Goal: Information Seeking & Learning: Learn about a topic

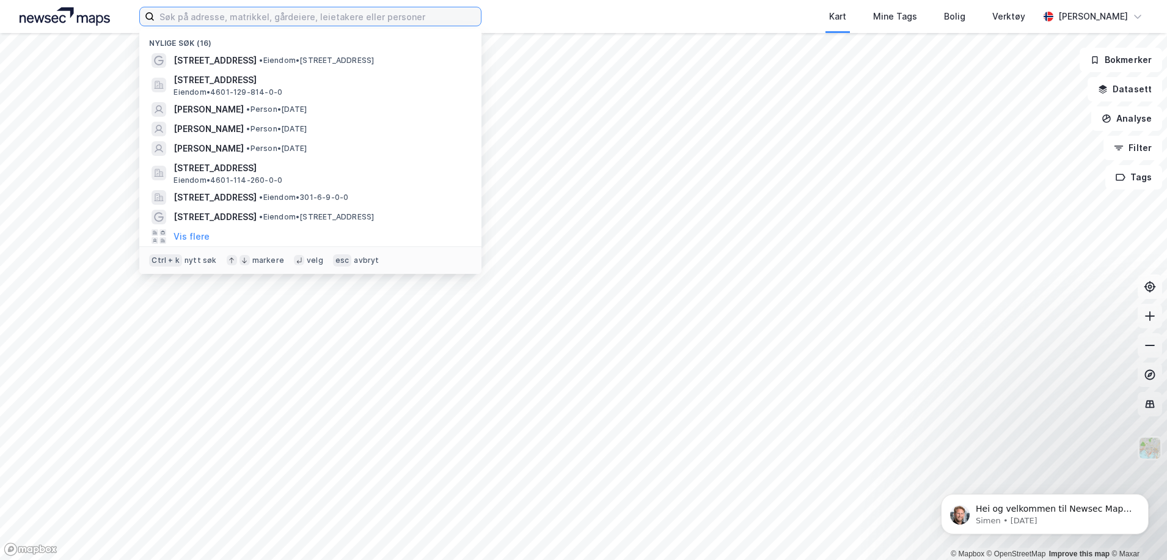
click at [228, 23] on input at bounding box center [318, 16] width 326 height 18
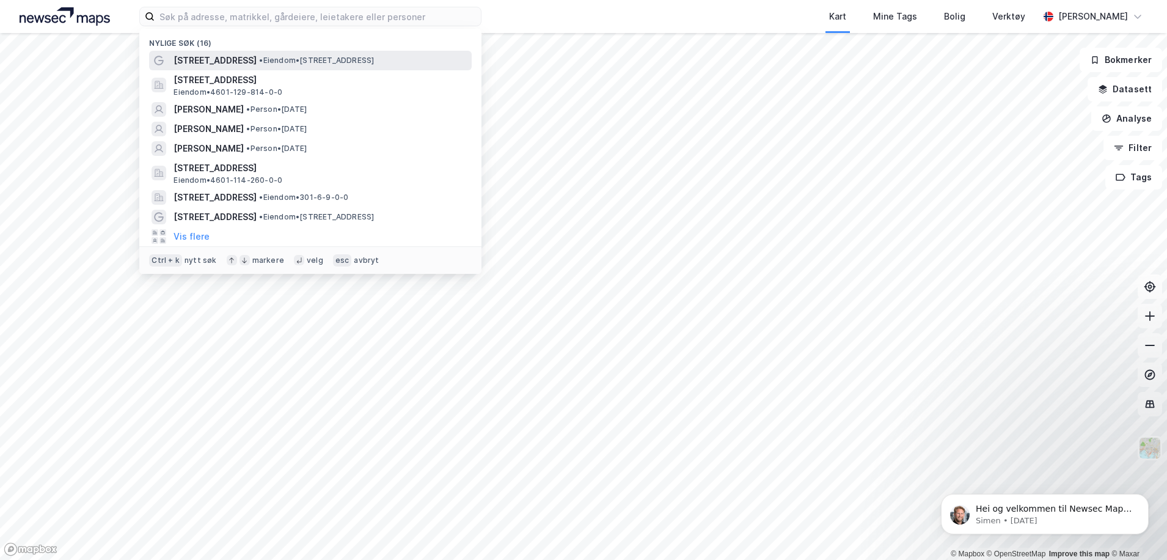
click at [230, 55] on span "[STREET_ADDRESS]" at bounding box center [215, 60] width 83 height 15
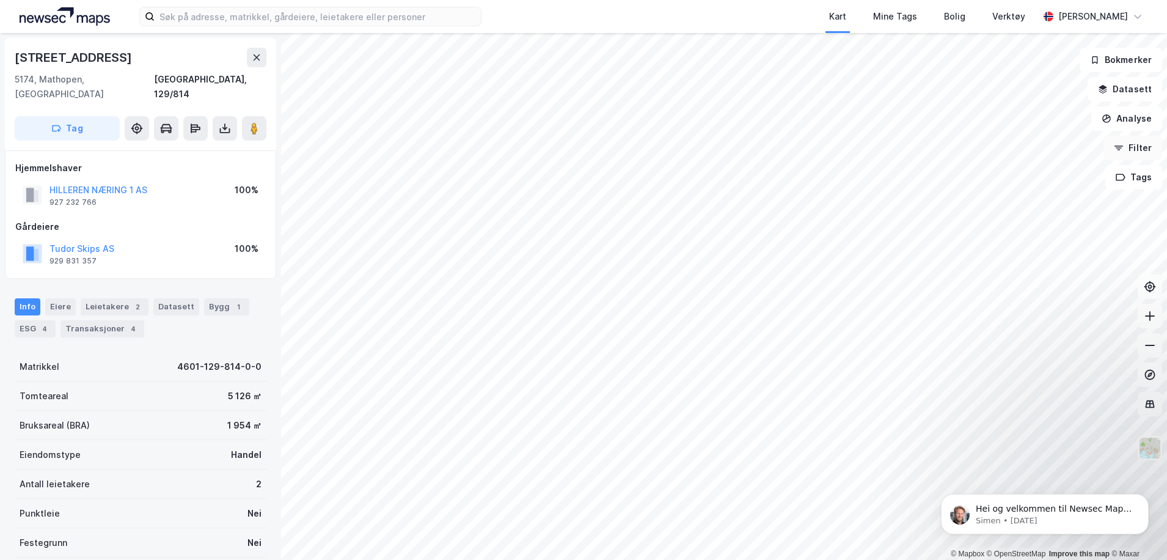
click at [1139, 143] on button "Filter" at bounding box center [1133, 148] width 59 height 24
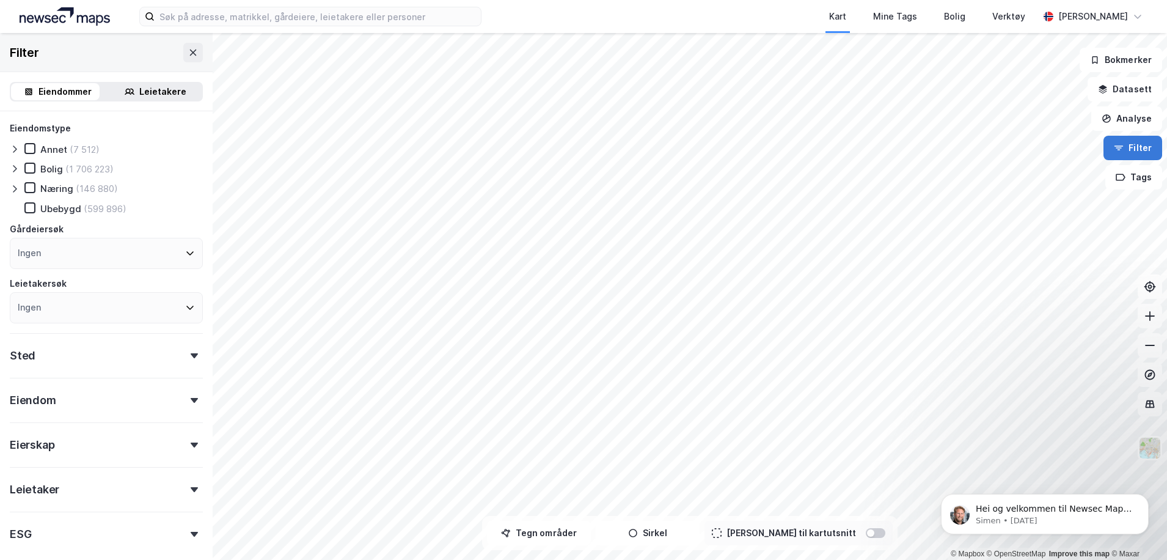
click at [1139, 143] on button "Filter" at bounding box center [1133, 148] width 59 height 24
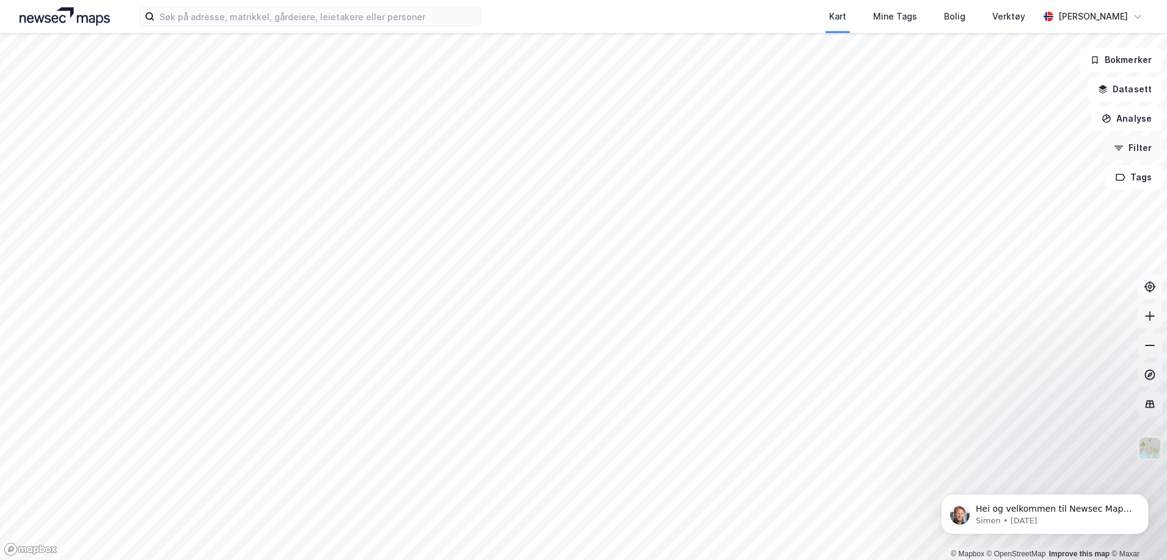
click at [1139, 143] on button "Filter" at bounding box center [1133, 148] width 59 height 24
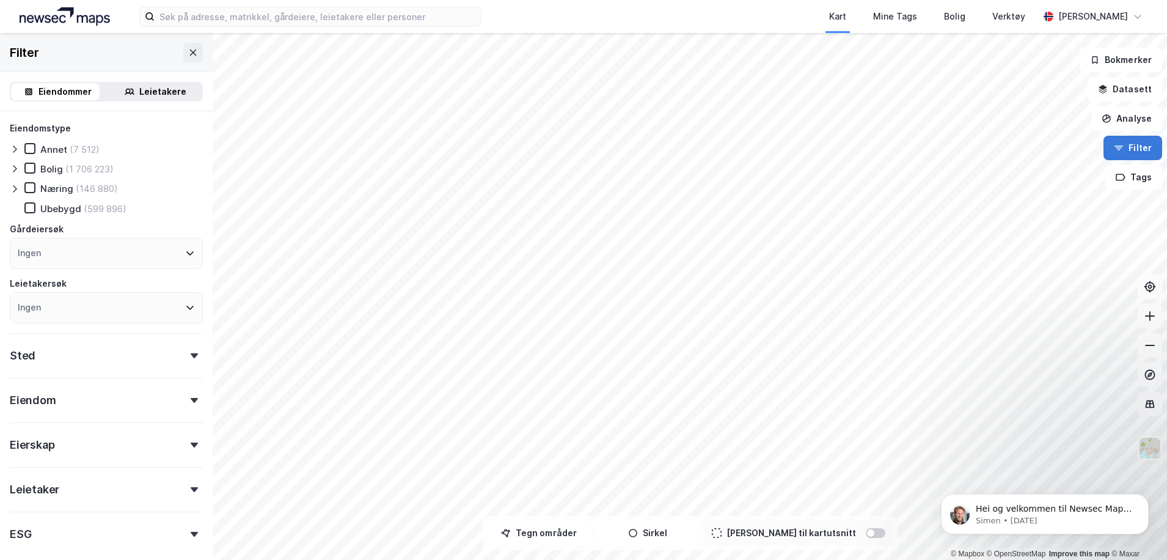
click at [1134, 148] on button "Filter" at bounding box center [1133, 148] width 59 height 24
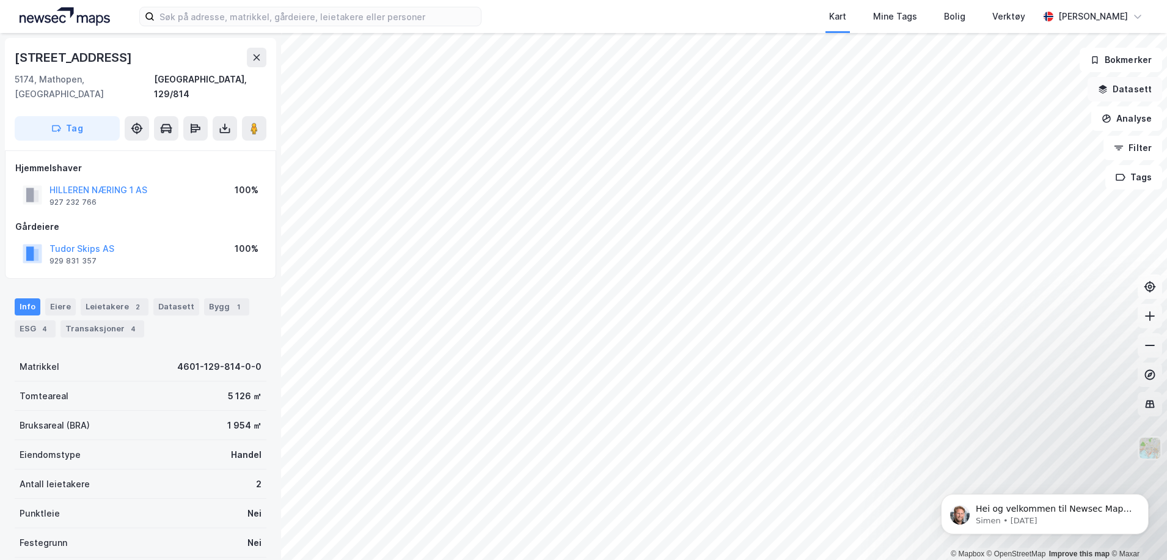
click at [1136, 100] on button "Datasett" at bounding box center [1125, 89] width 75 height 24
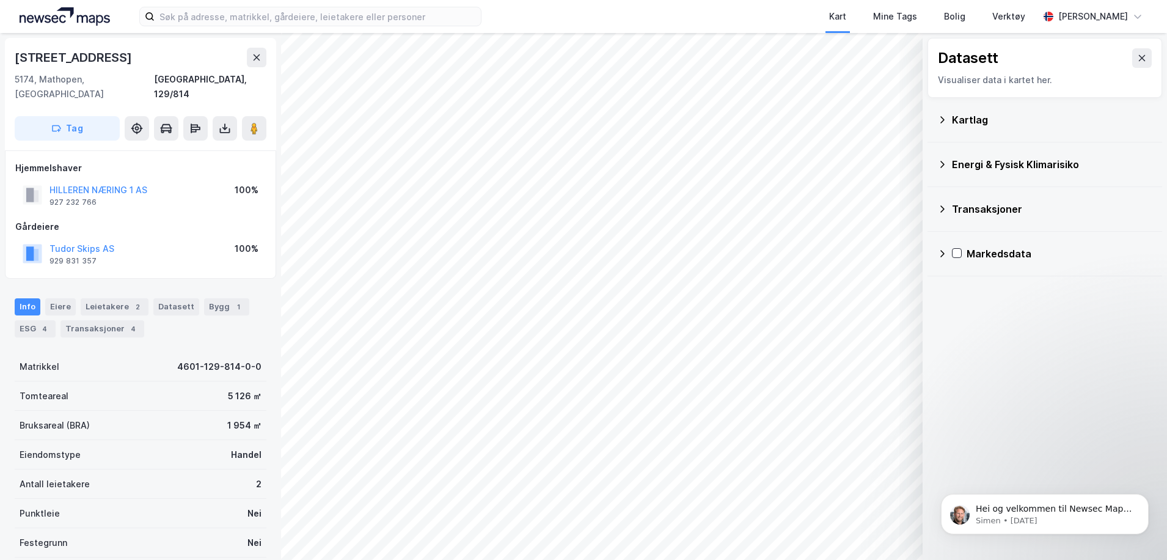
click at [941, 120] on icon at bounding box center [942, 120] width 10 height 10
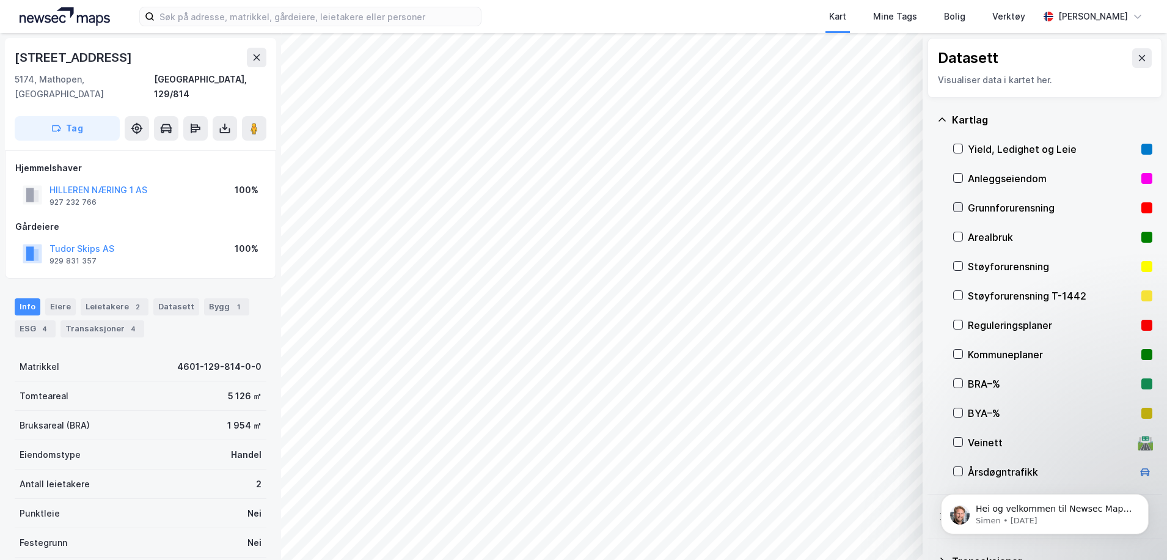
click at [955, 207] on icon at bounding box center [958, 207] width 9 height 9
click at [860, 526] on button "Vis" at bounding box center [859, 528] width 101 height 20
click at [855, 502] on icon at bounding box center [854, 501] width 2 height 2
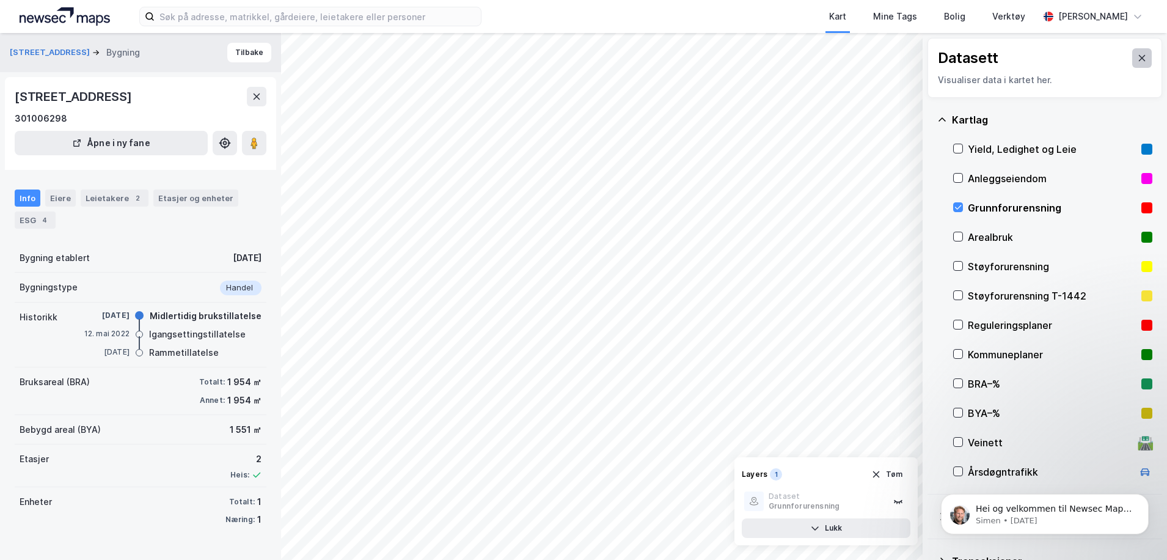
click at [1132, 62] on button at bounding box center [1142, 58] width 20 height 20
